Goal: Task Accomplishment & Management: Manage account settings

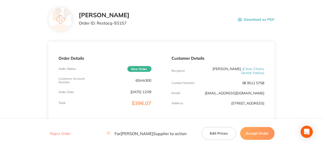
scroll to position [101, 0]
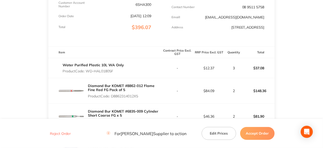
drag, startPoint x: 141, startPoint y: 96, endPoint x: 113, endPoint y: 97, distance: 27.9
click at [113, 97] on p "Product Code: D8862314012X5" at bounding box center [124, 96] width 73 height 4
copy p "D8862314012X5"
drag, startPoint x: 114, startPoint y: 70, endPoint x: 87, endPoint y: 72, distance: 26.9
click at [87, 72] on p "Product Code: WD-HAL01805F" at bounding box center [93, 71] width 61 height 4
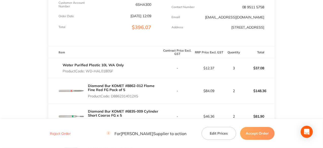
copy p "WD-HAL01805F"
drag, startPoint x: 140, startPoint y: 96, endPoint x: 112, endPoint y: 96, distance: 28.4
click at [112, 96] on p "Product Code: D8862314012X5" at bounding box center [124, 96] width 73 height 4
copy p "D8862314012X5"
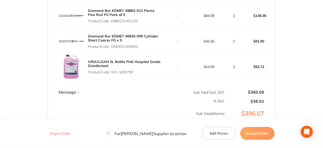
scroll to position [177, 0]
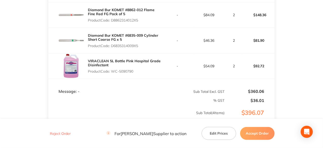
drag, startPoint x: 140, startPoint y: 46, endPoint x: 112, endPoint y: 47, distance: 27.9
click at [112, 47] on p "Product Code: D6835314009X5" at bounding box center [124, 46] width 73 height 4
copy p "D6835314009X5"
drag, startPoint x: 134, startPoint y: 71, endPoint x: 113, endPoint y: 70, distance: 21.4
click at [113, 70] on p "Product Code: WC-5090790" at bounding box center [124, 71] width 73 height 4
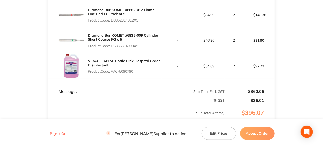
copy p "WC-5090790"
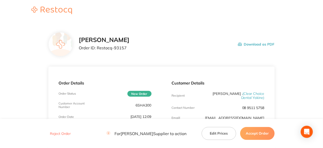
scroll to position [0, 0]
drag, startPoint x: 125, startPoint y: 48, endPoint x: 102, endPoint y: 47, distance: 22.6
click at [97, 47] on p "Order ID: Restocq- 93157" at bounding box center [104, 48] width 51 height 5
copy p "Restocq- 93157"
click at [256, 134] on button "Accept Order" at bounding box center [257, 133] width 34 height 13
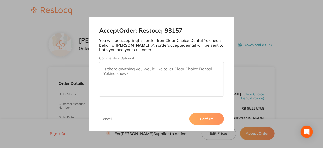
click at [208, 120] on button "Confirm" at bounding box center [207, 119] width 34 height 12
